Goal: Navigation & Orientation: Find specific page/section

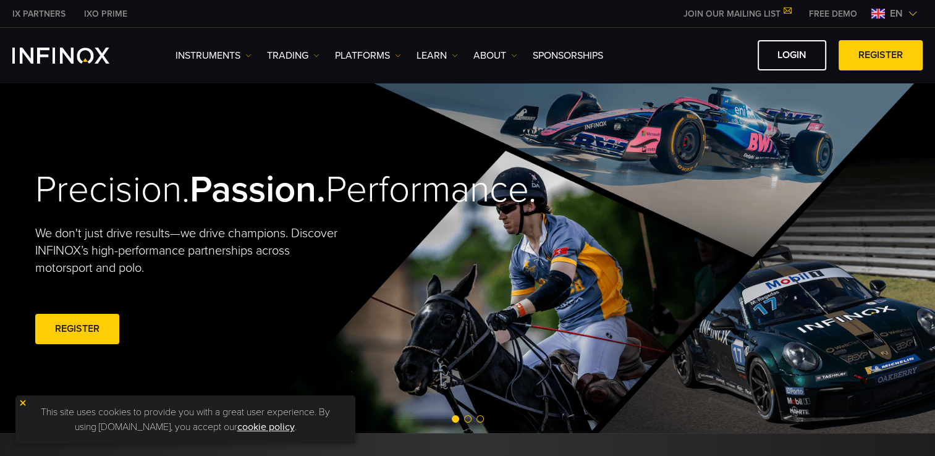
click at [910, 11] on img at bounding box center [913, 14] width 10 height 10
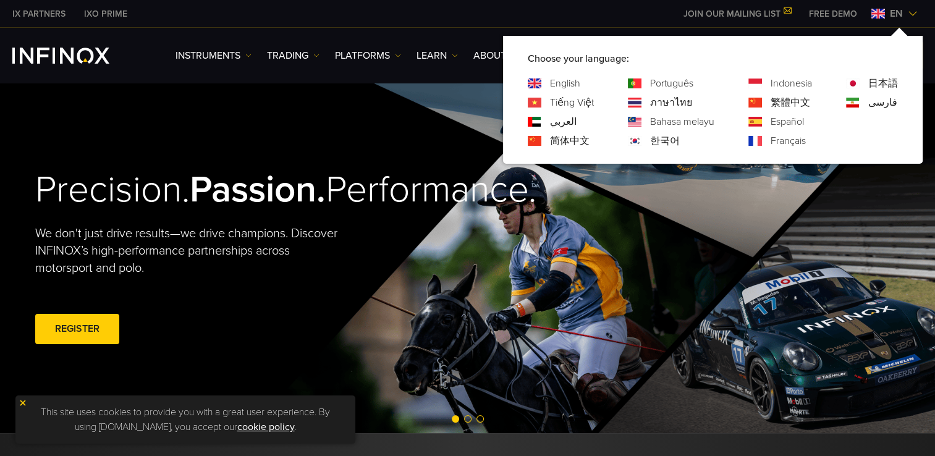
click at [665, 139] on link "한국어" at bounding box center [665, 140] width 30 height 15
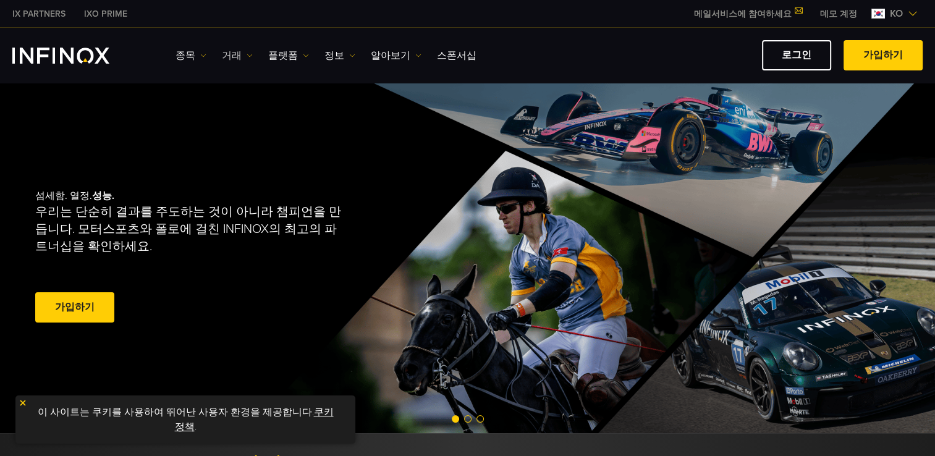
click at [247, 53] on img at bounding box center [250, 56] width 6 height 6
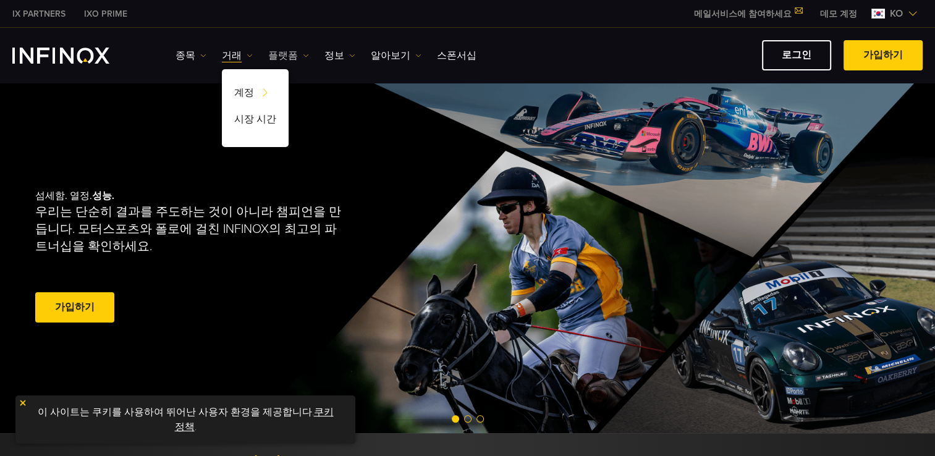
click at [303, 53] on img at bounding box center [306, 56] width 6 height 6
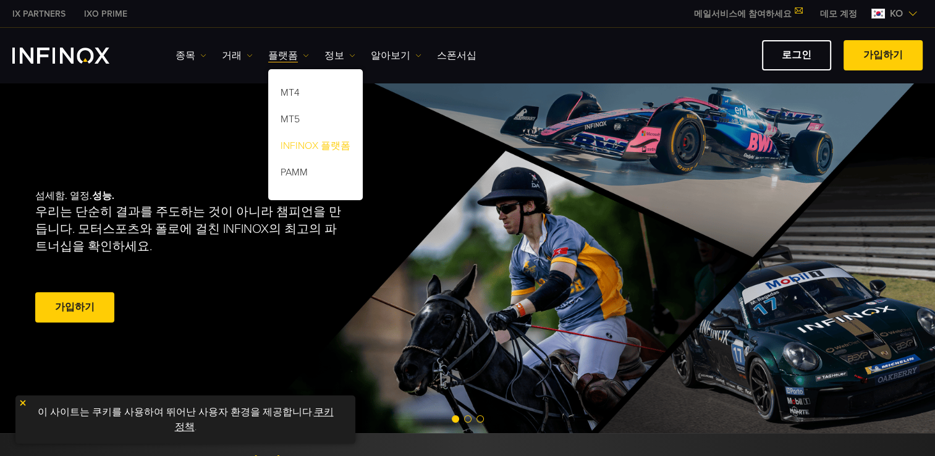
click at [299, 145] on link "INFINOX 플랫폼" at bounding box center [315, 148] width 95 height 27
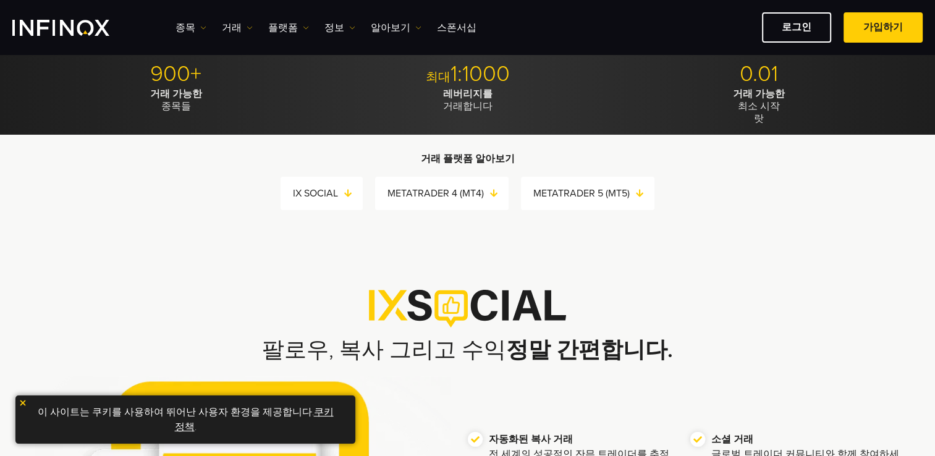
click at [25, 404] on img at bounding box center [23, 403] width 9 height 9
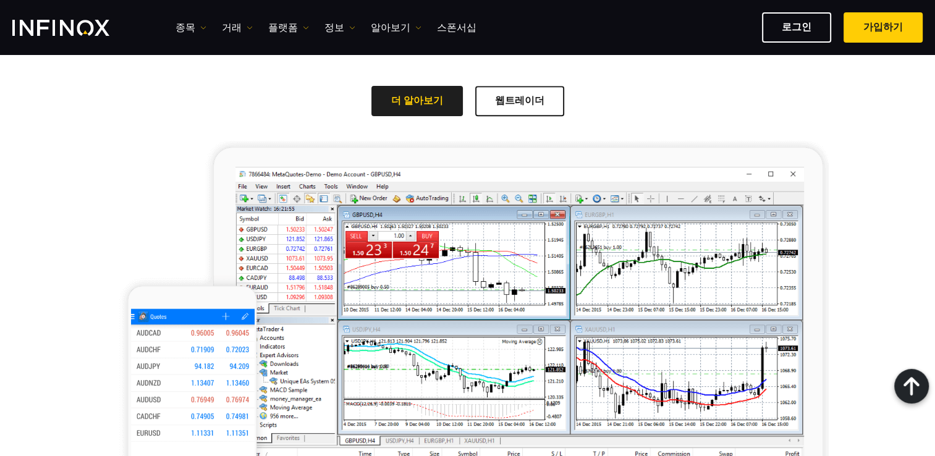
scroll to position [1051, 0]
